Goal: Task Accomplishment & Management: Manage account settings

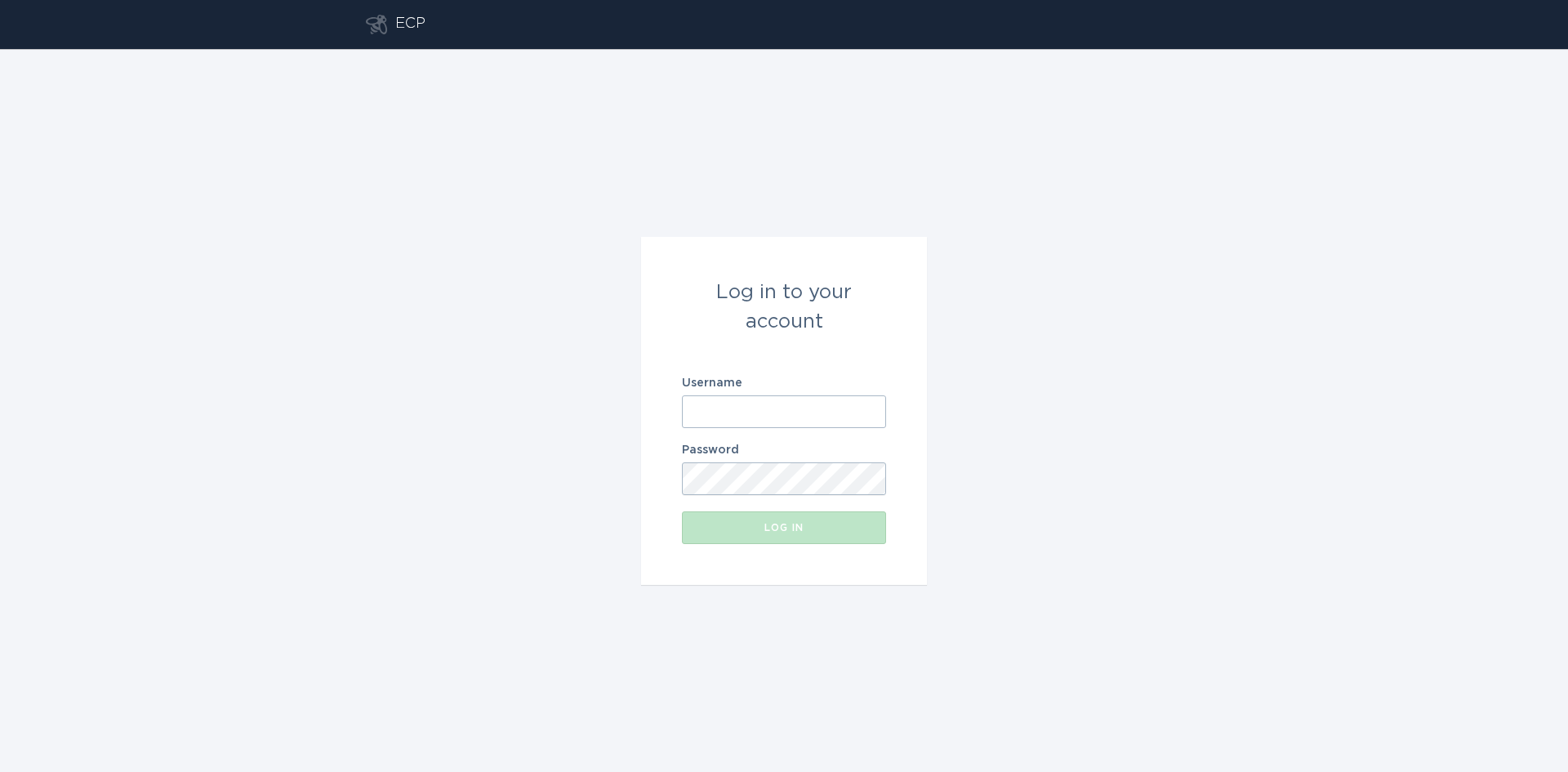
type input "[EMAIL_ADDRESS][DOMAIN_NAME]"
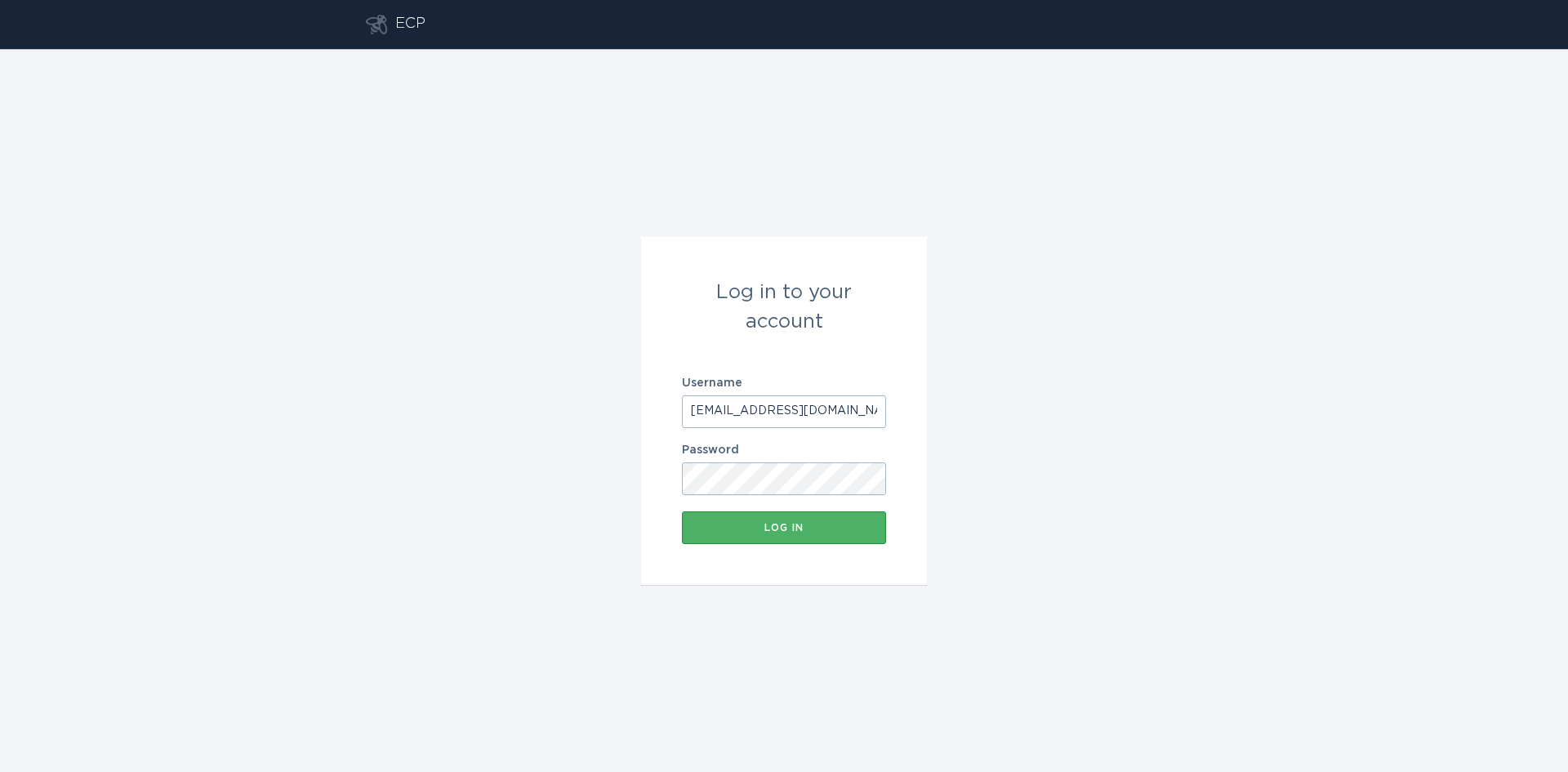
click at [800, 518] on button "Log in" at bounding box center [784, 528] width 204 height 33
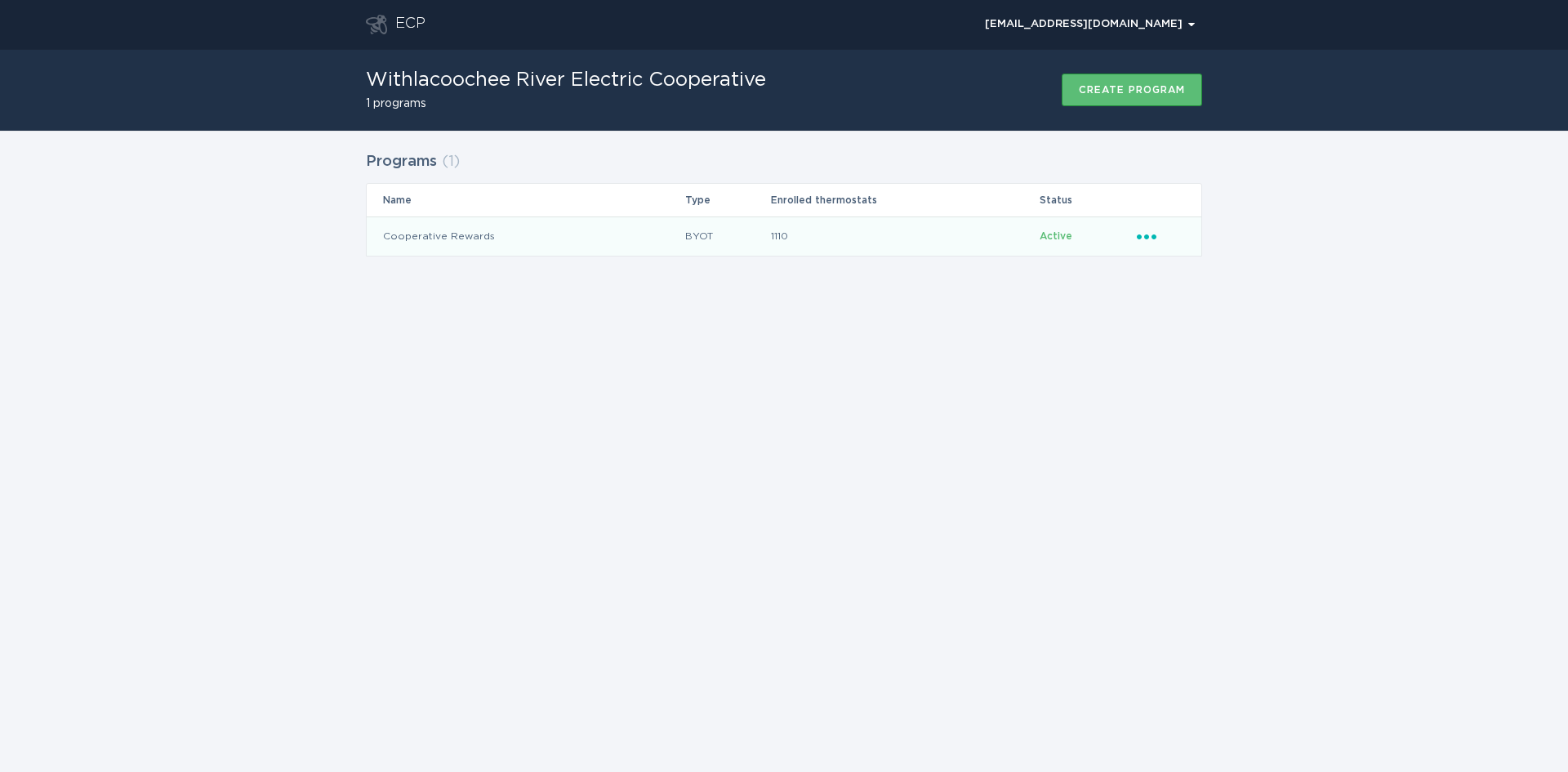
click at [1159, 233] on div "Ellipsis" at bounding box center [1161, 235] width 48 height 18
click at [1185, 301] on div "Remove thermostat" at bounding box center [1222, 302] width 169 height 38
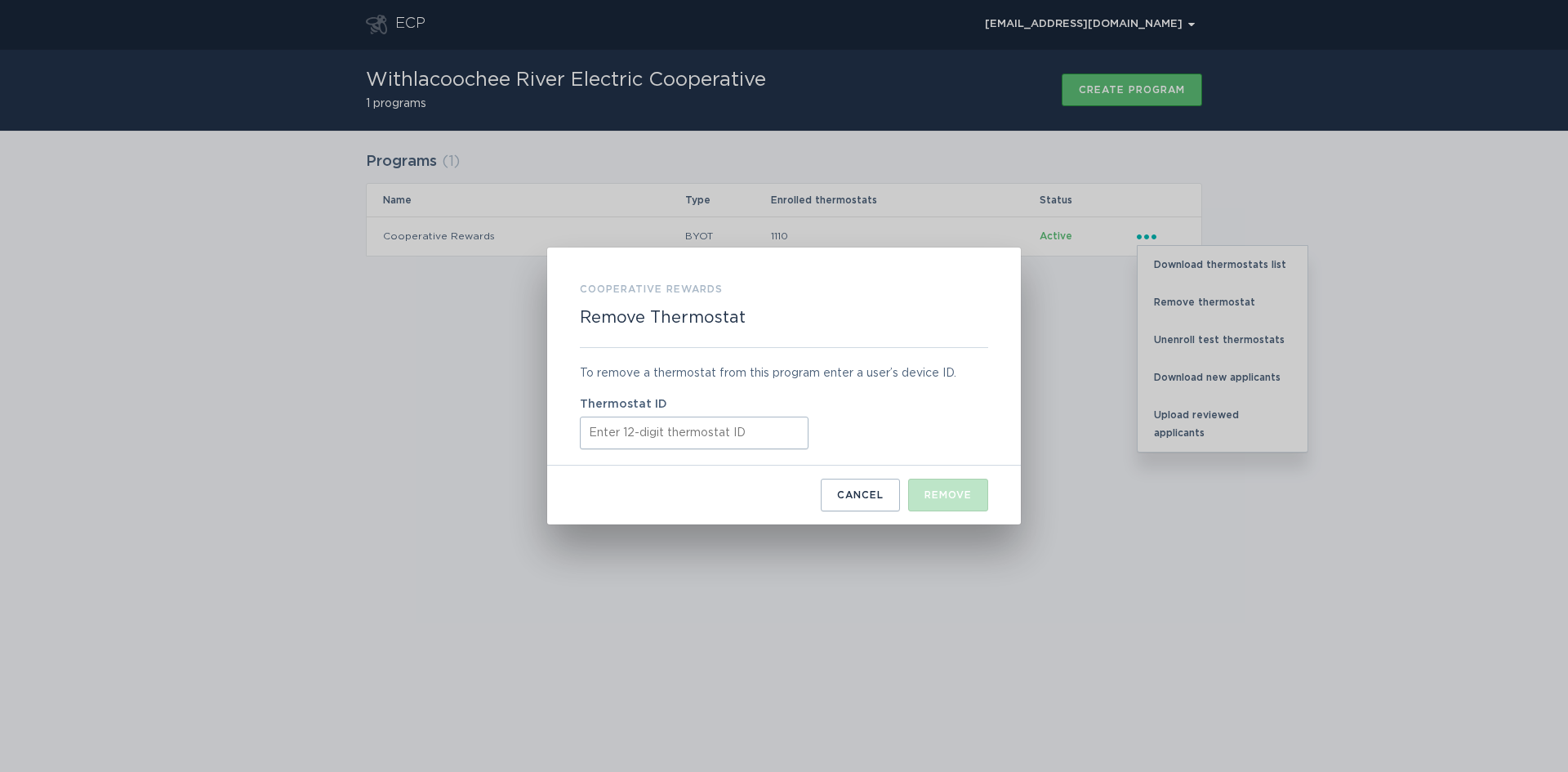
click at [630, 419] on input "Thermostat ID" at bounding box center [694, 433] width 229 height 33
paste input "532557831016"
click at [589, 429] on input "532557831016" at bounding box center [694, 433] width 229 height 33
type input "532557831016"
click at [951, 504] on button "Remove" at bounding box center [948, 495] width 80 height 33
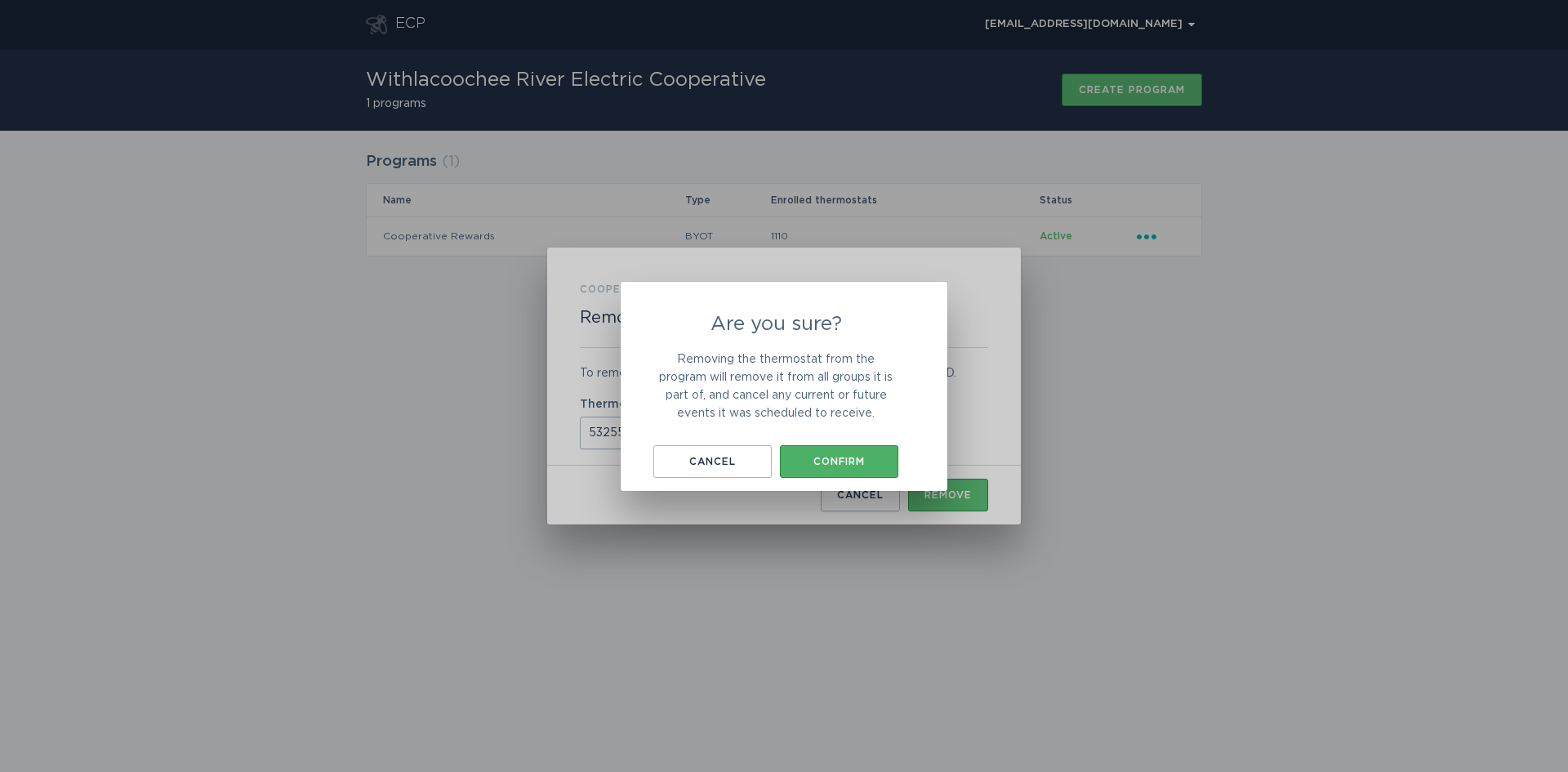
click at [864, 463] on div "Confirm" at bounding box center [839, 461] width 102 height 10
